Goal: Transaction & Acquisition: Download file/media

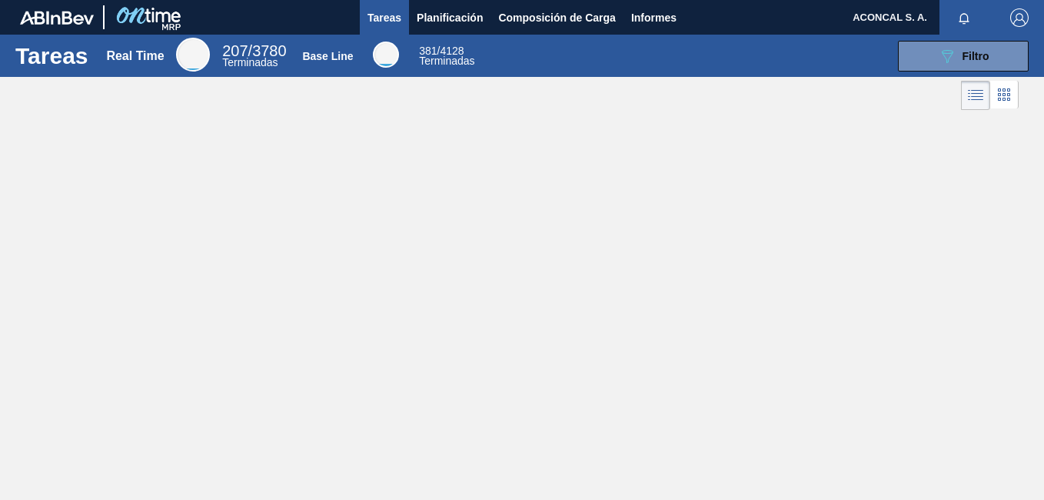
click at [744, 266] on div "Tareas Real Time 207 / 3780 Terminadas Base Line 381 / 4128 Terminadas 089F7B8B…" at bounding box center [522, 233] width 1044 height 397
click at [661, 13] on span "Informes" at bounding box center [653, 17] width 45 height 18
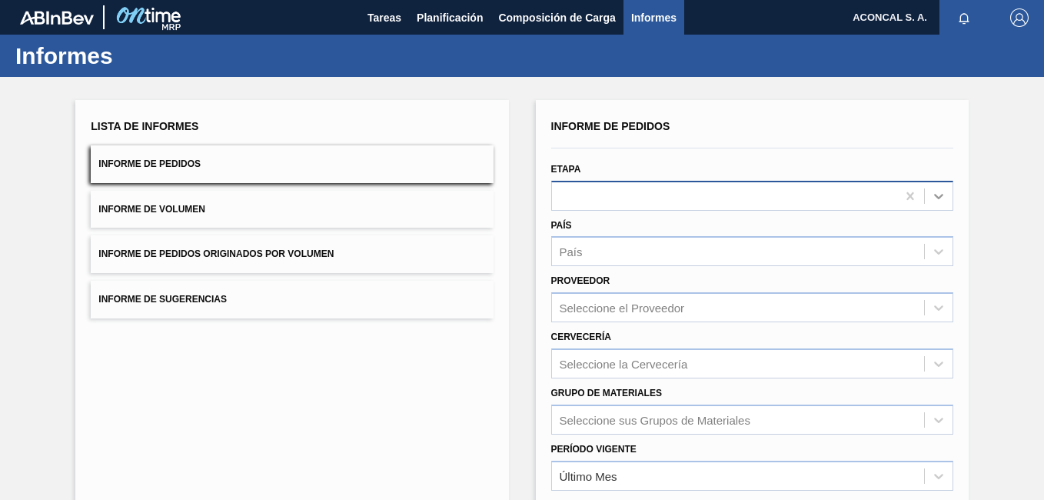
click at [937, 192] on icon at bounding box center [938, 195] width 15 height 15
click at [978, 182] on div "Lista de Informes Informe de Pedidos Informe de Volumen Informe de Pedidos Orig…" at bounding box center [522, 394] width 1044 height 635
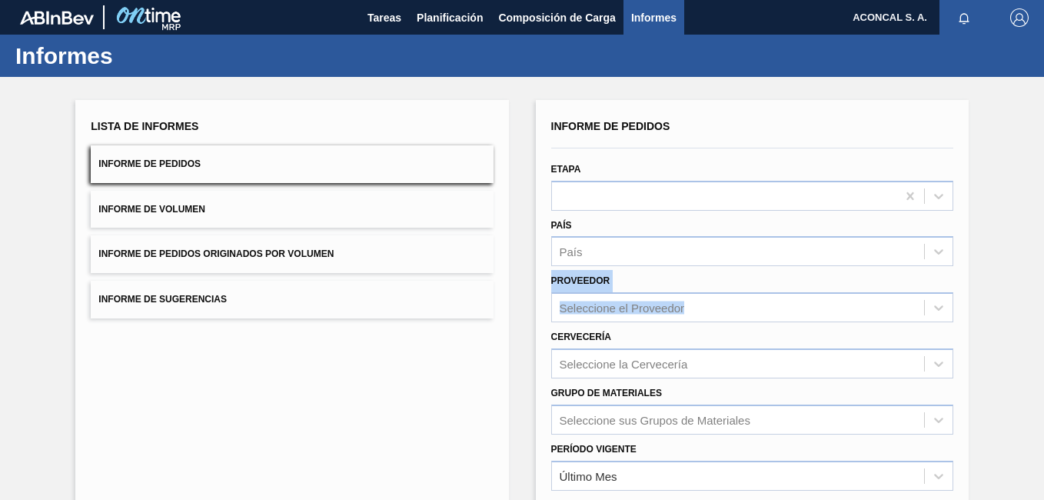
drag, startPoint x: 1038, startPoint y: 259, endPoint x: 1025, endPoint y: 309, distance: 51.7
click at [1025, 309] on div "Lista de Informes Informe de Pedidos Informe de Volumen Informe de Pedidos Orig…" at bounding box center [522, 394] width 1044 height 635
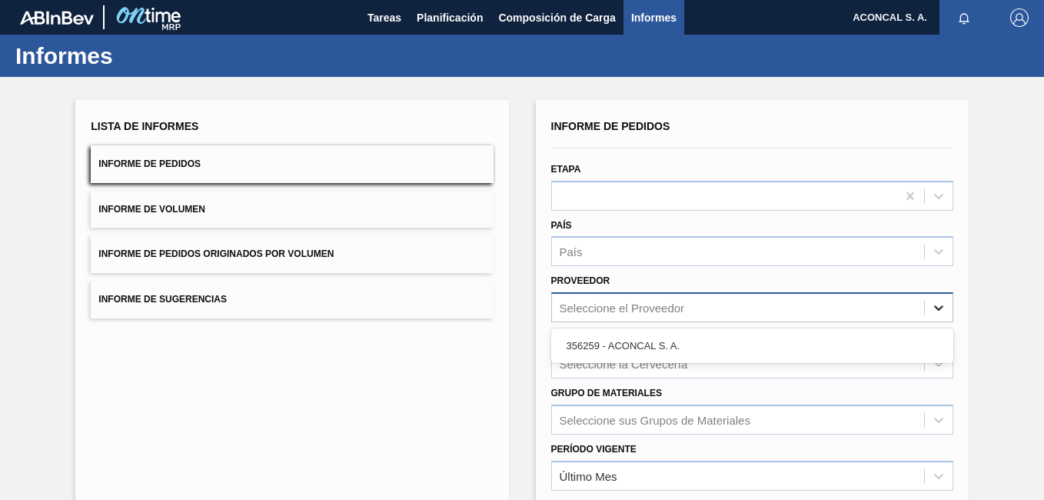
drag, startPoint x: 1025, startPoint y: 309, endPoint x: 932, endPoint y: 313, distance: 93.1
click at [932, 313] on icon at bounding box center [938, 307] width 15 height 15
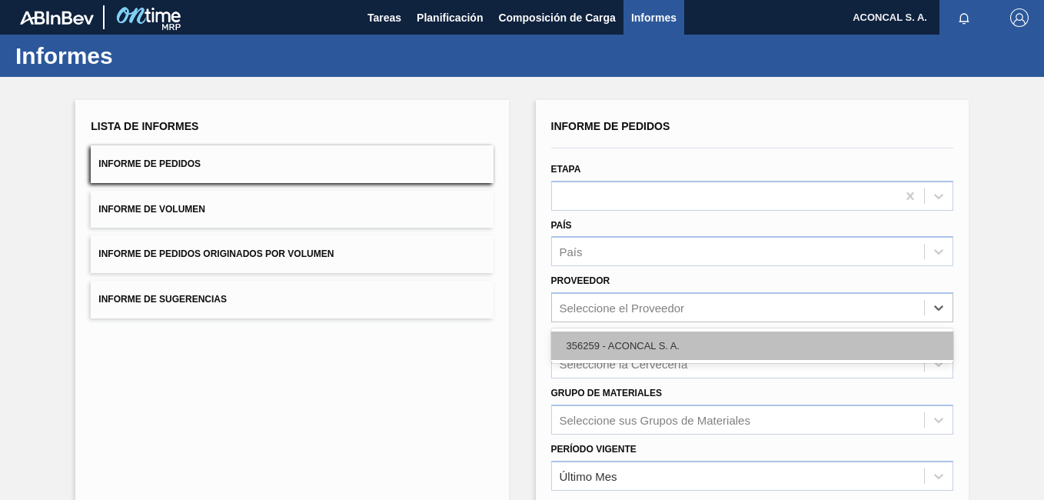
click at [771, 336] on div "356259 - ACONCAL S. A." at bounding box center [752, 345] width 402 height 28
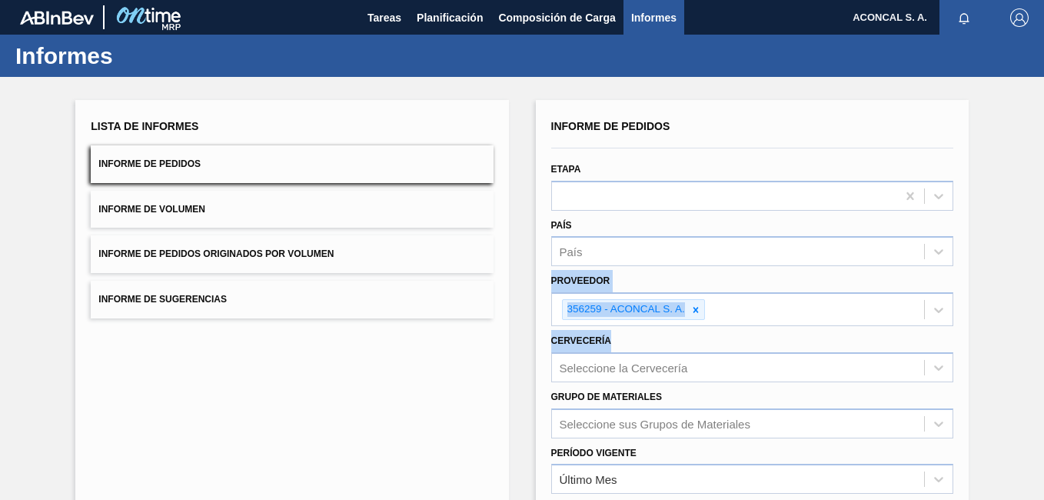
drag, startPoint x: 1041, startPoint y: 256, endPoint x: 1041, endPoint y: 329, distance: 73.1
click at [1041, 329] on div "Lista de Informes Informe de Pedidos Informe de Volumen Informe de Pedidos Orig…" at bounding box center [522, 396] width 1044 height 639
click at [1003, 279] on div "Lista de Informes Informe de Pedidos Informe de Volumen Informe de Pedidos Orig…" at bounding box center [522, 396] width 1044 height 639
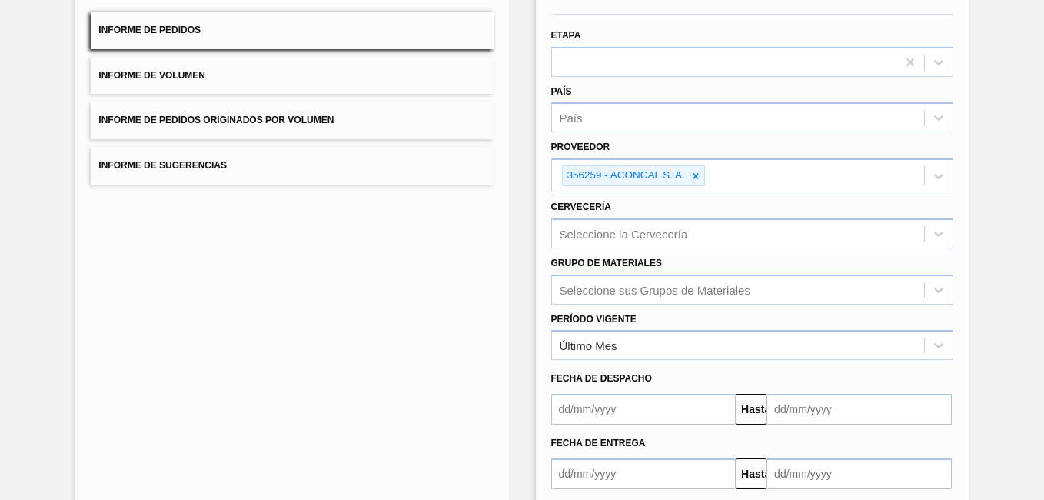
scroll to position [216, 0]
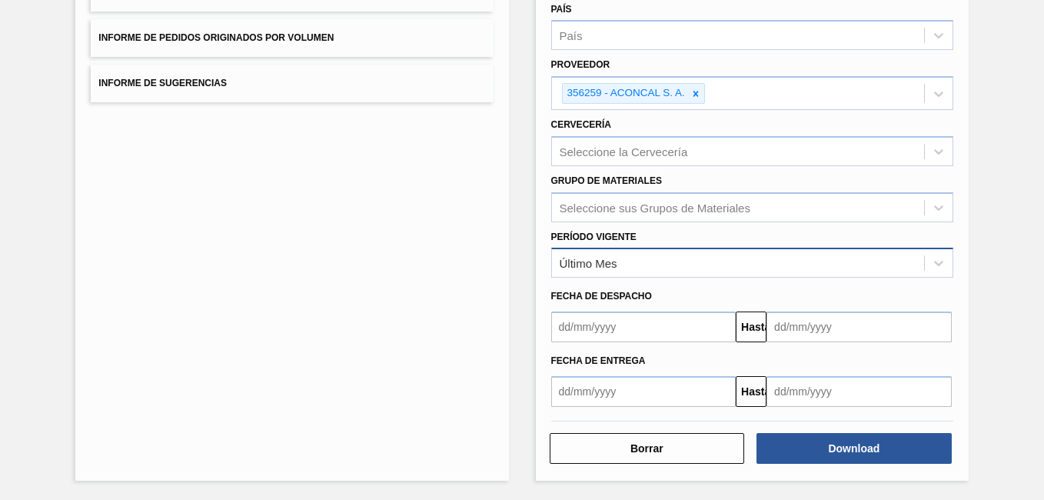
click at [658, 268] on div "Último Mes" at bounding box center [738, 263] width 372 height 22
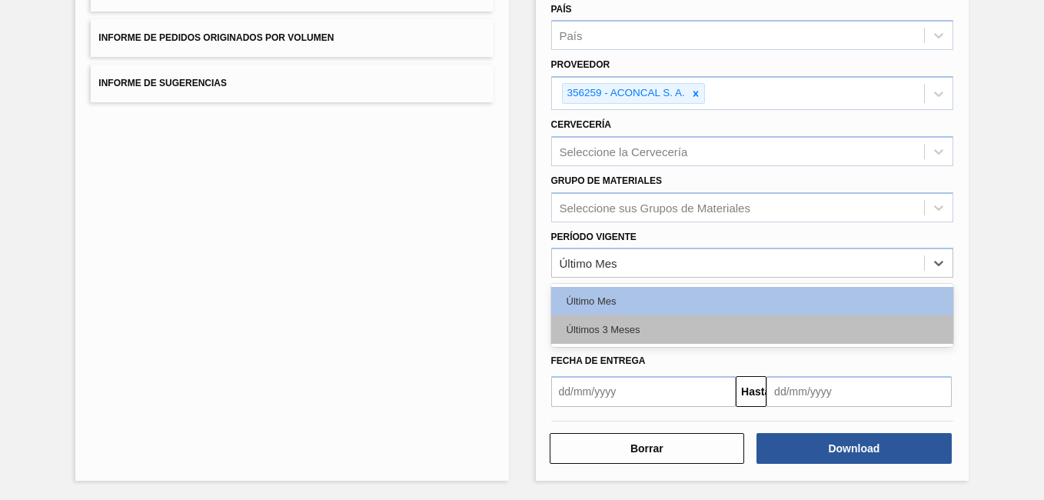
click at [612, 321] on div "Últimos 3 Meses" at bounding box center [752, 329] width 402 height 28
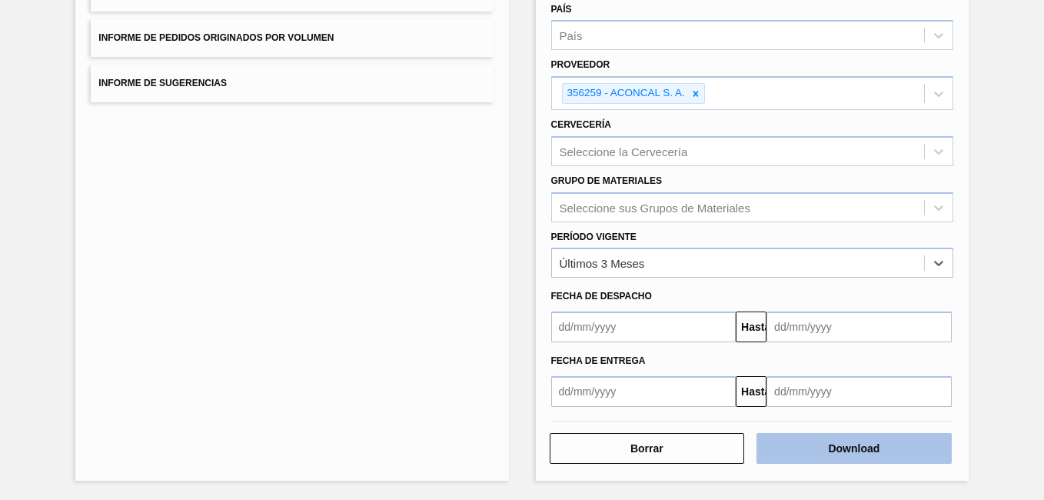
click at [838, 455] on button "Download" at bounding box center [854, 448] width 195 height 31
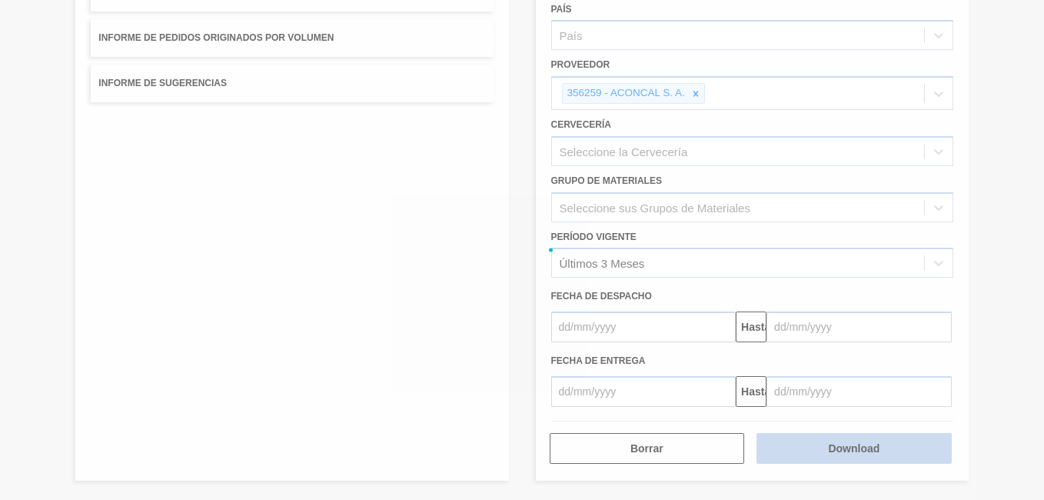
click at [838, 455] on div at bounding box center [522, 250] width 1044 height 500
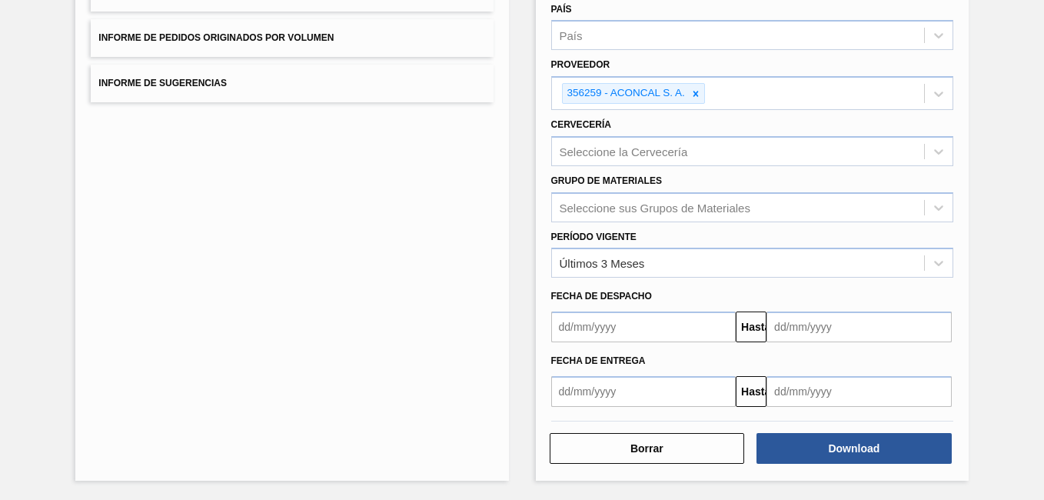
click at [984, 251] on div "Lista de Informes Informe de Pedidos Informe de Volumen Informe de Pedidos Orig…" at bounding box center [522, 180] width 1044 height 639
